Goal: Task Accomplishment & Management: Use online tool/utility

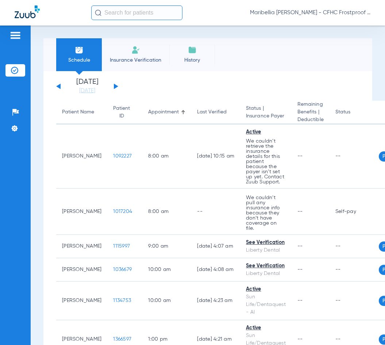
click at [128, 69] on li "Insurance Verification" at bounding box center [136, 54] width 68 height 33
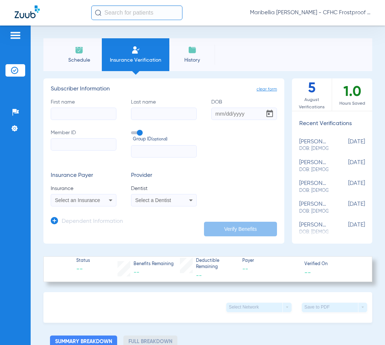
click at [90, 70] on li "Schedule" at bounding box center [79, 54] width 46 height 33
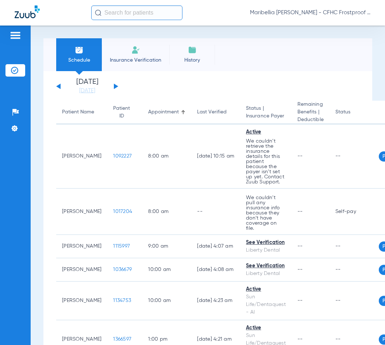
click at [114, 86] on button at bounding box center [116, 86] width 4 height 5
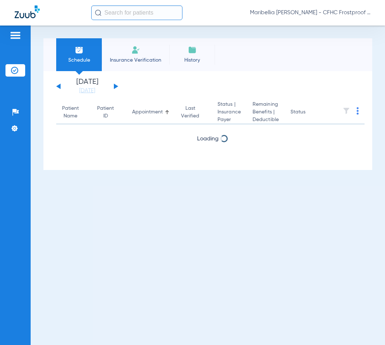
click at [114, 86] on button at bounding box center [116, 86] width 4 height 5
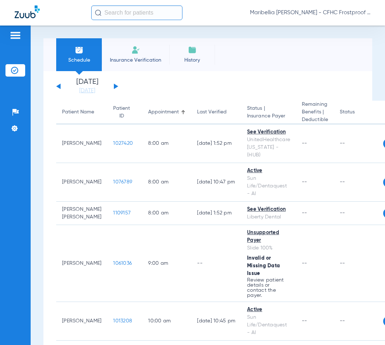
click at [117, 87] on div "[DATE] [DATE] [DATE] [DATE] [DATE] [DATE] [DATE] [DATE] [DATE] [DATE] [DATE] [D…" at bounding box center [87, 86] width 62 height 16
click at [117, 87] on button at bounding box center [116, 86] width 4 height 5
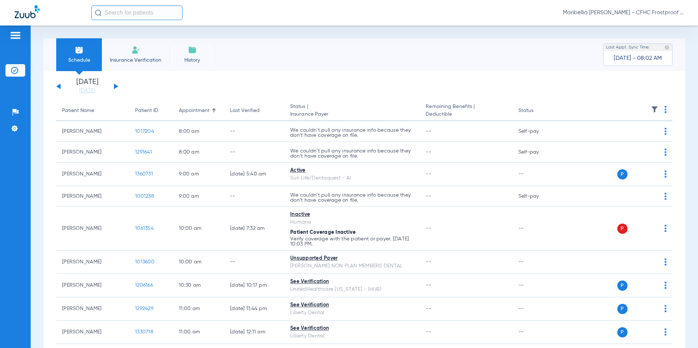
click at [385, 111] on th at bounding box center [617, 111] width 111 height 20
click at [385, 111] on img at bounding box center [665, 109] width 2 height 7
click at [385, 139] on span "Verify All" at bounding box center [633, 138] width 44 height 5
